Goal: Task Accomplishment & Management: Manage account settings

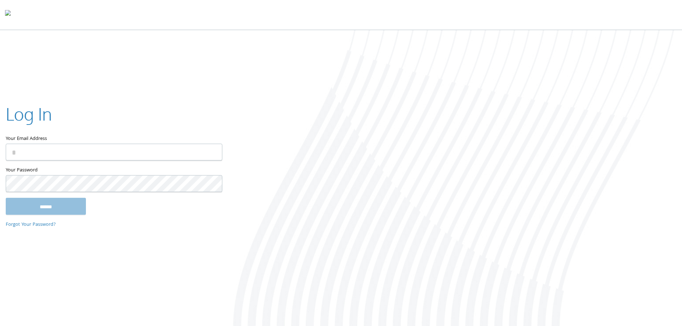
type input "**********"
click at [47, 204] on input "******" at bounding box center [46, 206] width 80 height 17
